Goal: Information Seeking & Learning: Find specific fact

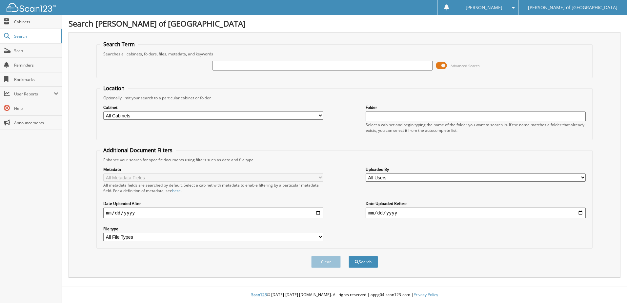
click at [238, 67] on input "text" at bounding box center [323, 66] width 220 height 10
type input "BLACK BEAUTY RANCH"
click at [349, 256] on button "Search" at bounding box center [364, 262] width 30 height 12
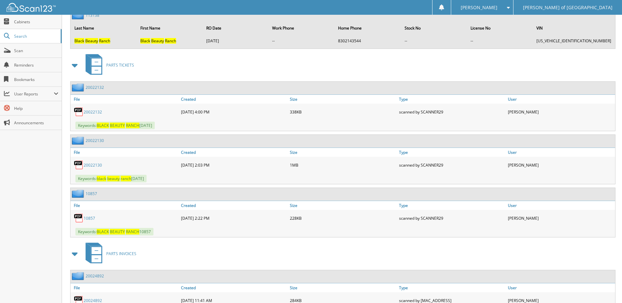
scroll to position [1738, 0]
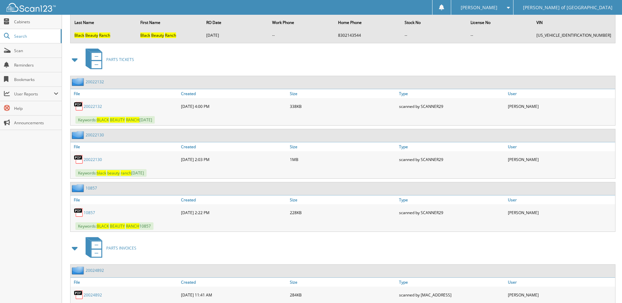
click at [487, 67] on div "PARTS TICKETS" at bounding box center [342, 60] width 547 height 26
click at [157, 66] on div "PARTS TICKETS" at bounding box center [342, 60] width 547 height 26
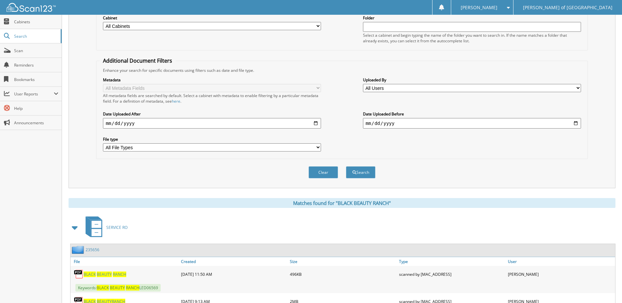
scroll to position [0, 0]
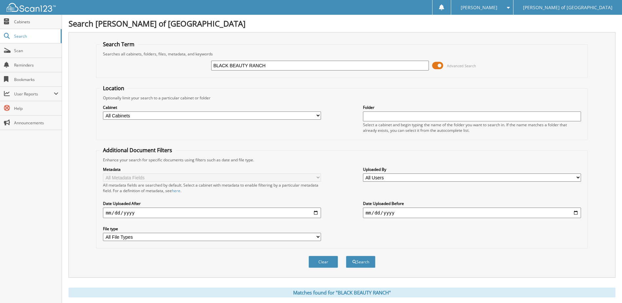
drag, startPoint x: 274, startPoint y: 67, endPoint x: 151, endPoint y: 71, distance: 123.4
click at [151, 71] on div "BLACK BEAUTY RANCH Advanced Search" at bounding box center [342, 66] width 484 height 18
type input "235656"
click at [346, 256] on button "Search" at bounding box center [361, 262] width 30 height 12
